Goal: Task Accomplishment & Management: Manage account settings

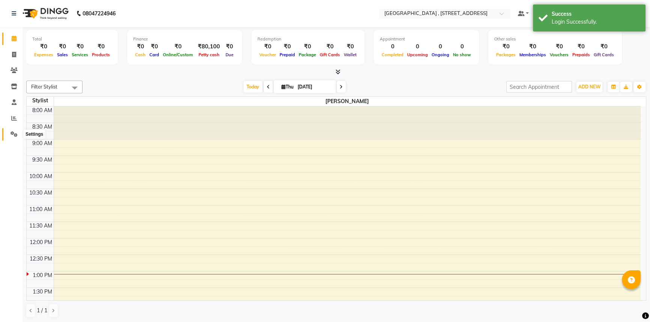
click at [14, 132] on icon at bounding box center [14, 134] width 7 height 6
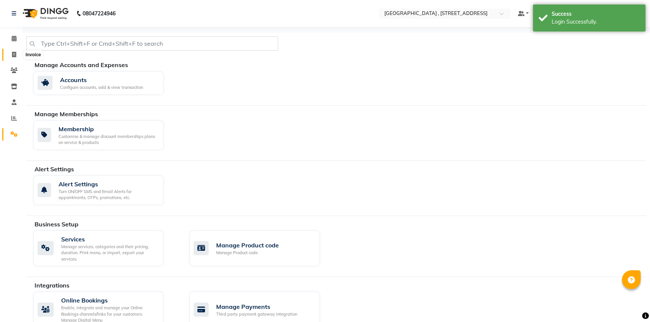
click at [13, 57] on icon at bounding box center [14, 55] width 4 height 6
select select "8633"
select select "service"
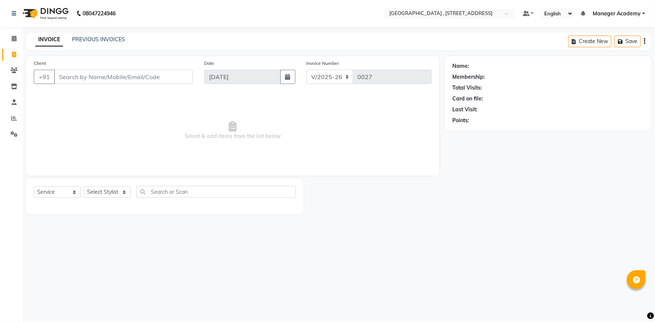
click at [35, 10] on img at bounding box center [44, 13] width 51 height 21
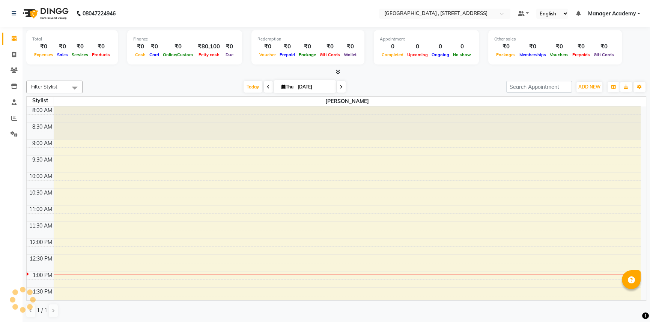
click at [339, 70] on icon at bounding box center [338, 72] width 5 height 6
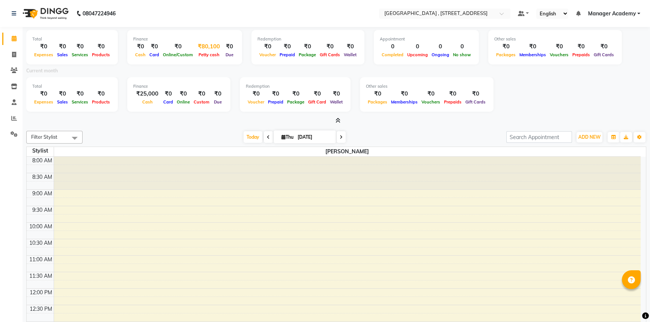
click at [203, 44] on div "₹80,100" at bounding box center [209, 46] width 28 height 9
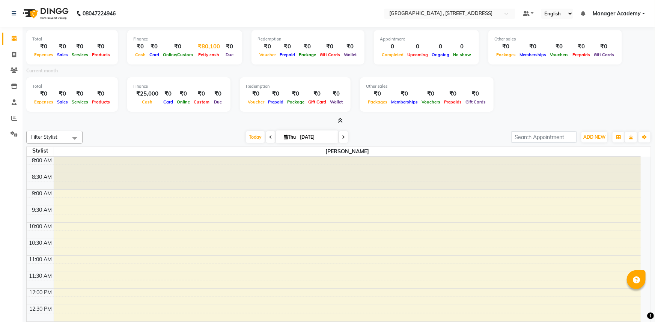
select select "7885"
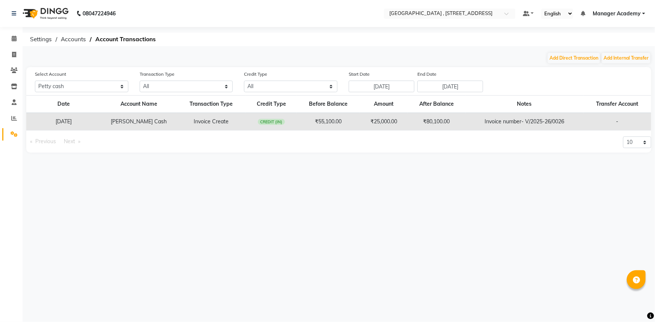
click at [31, 17] on img at bounding box center [44, 13] width 51 height 21
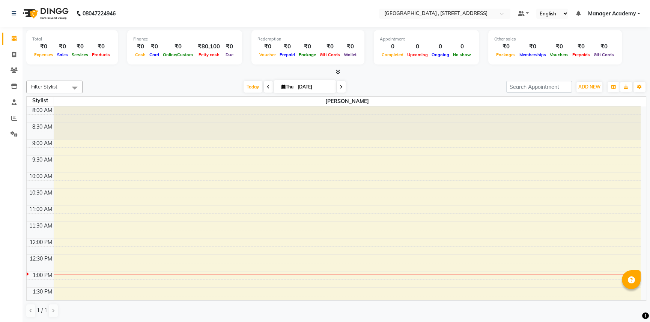
click at [338, 71] on icon at bounding box center [338, 72] width 5 height 6
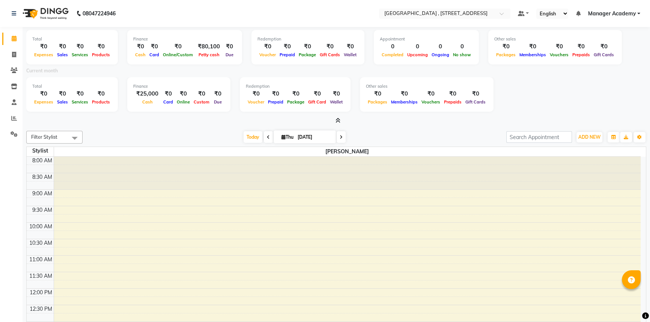
click at [338, 120] on icon at bounding box center [338, 121] width 5 height 6
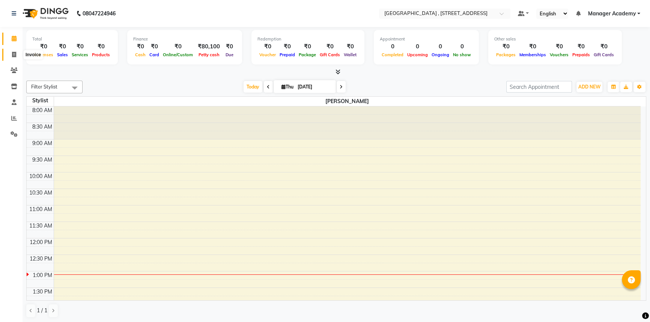
click at [11, 53] on span at bounding box center [14, 55] width 13 height 9
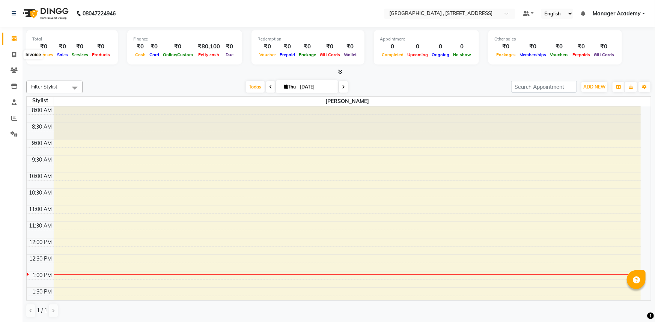
select select "8633"
select select "service"
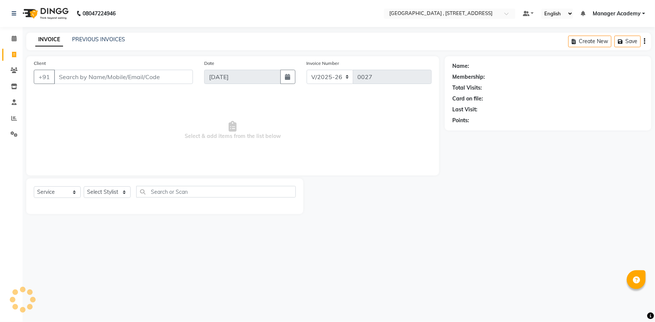
click at [33, 14] on img at bounding box center [44, 13] width 51 height 21
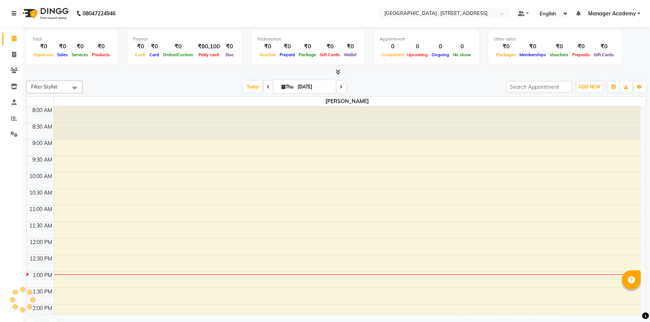
scroll to position [165, 0]
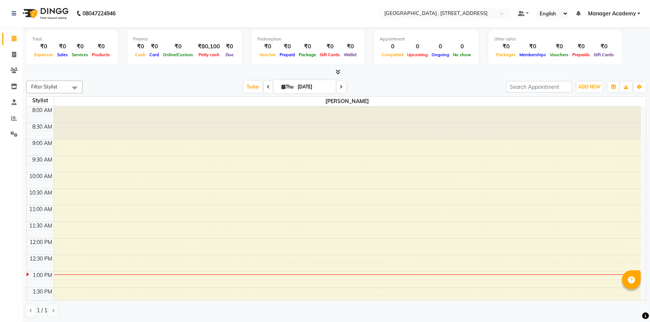
click at [8, 16] on div "08047224946" at bounding box center [63, 13] width 115 height 21
